Goal: Navigation & Orientation: Understand site structure

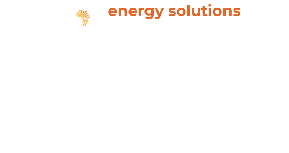
drag, startPoint x: 0, startPoint y: 0, endPoint x: 258, endPoint y: 19, distance: 258.7
click at [258, 19] on span "hello" at bounding box center [259, 19] width 11 height 11
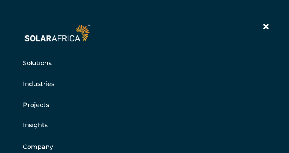
scroll to position [30, 0]
click at [44, 147] on link "Company" at bounding box center [38, 147] width 30 height 10
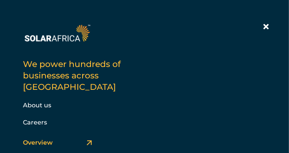
click at [37, 139] on link "Overview" at bounding box center [38, 142] width 30 height 7
click at [39, 102] on link "About us" at bounding box center [37, 105] width 28 height 7
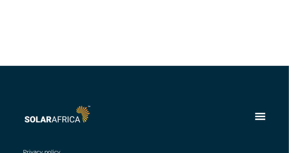
scroll to position [2958, 0]
